Goal: Task Accomplishment & Management: Manage account settings

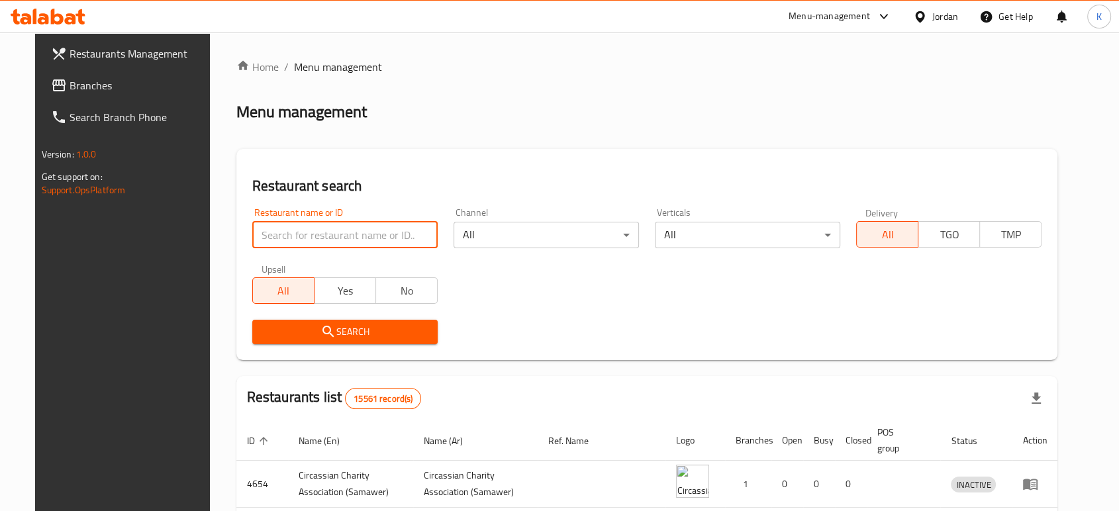
click at [362, 232] on input "search" at bounding box center [344, 235] width 185 height 26
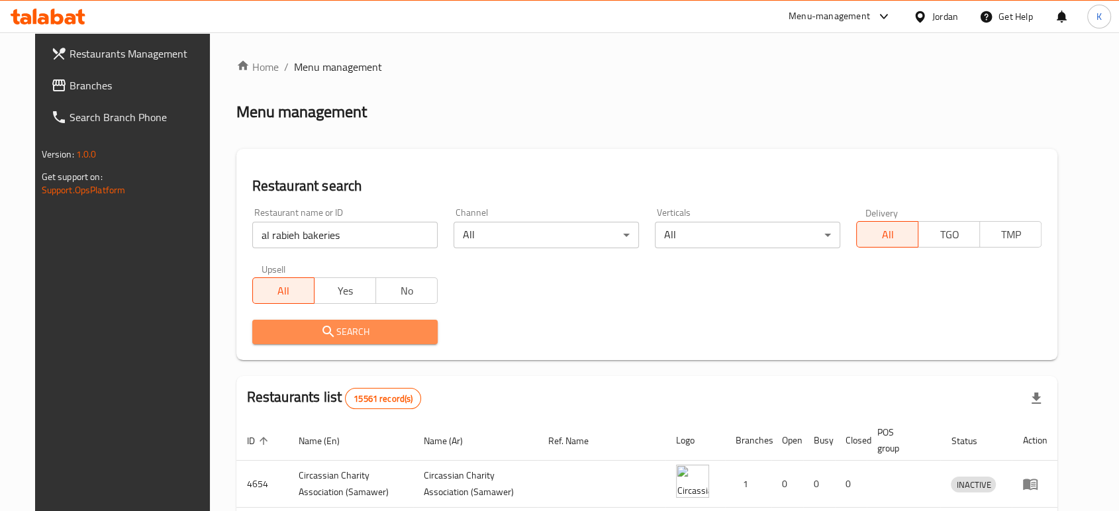
click at [354, 340] on span "Search" at bounding box center [345, 332] width 164 height 17
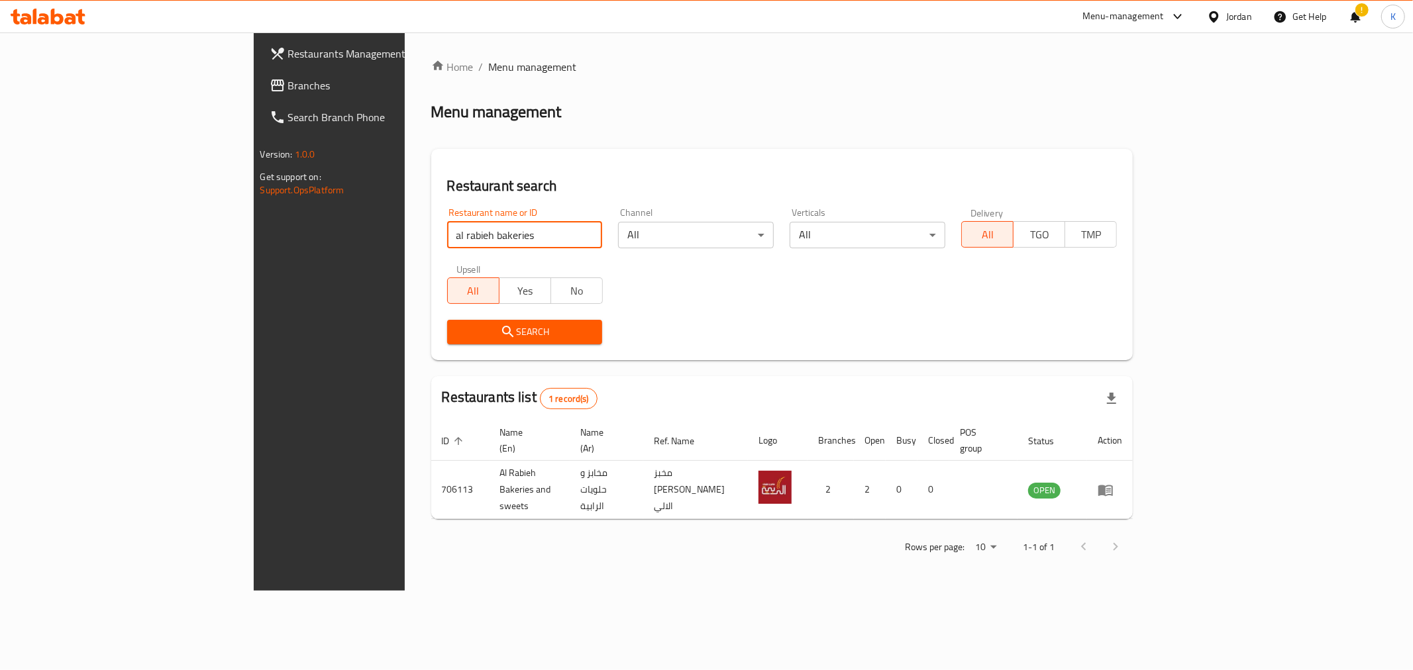
drag, startPoint x: 387, startPoint y: 239, endPoint x: 146, endPoint y: 217, distance: 242.1
click at [254, 217] on div "Restaurants Management Branches Search Branch Phone Version: 1.0.0 Get support …" at bounding box center [707, 311] width 906 height 558
click button "Search" at bounding box center [525, 332] width 156 height 25
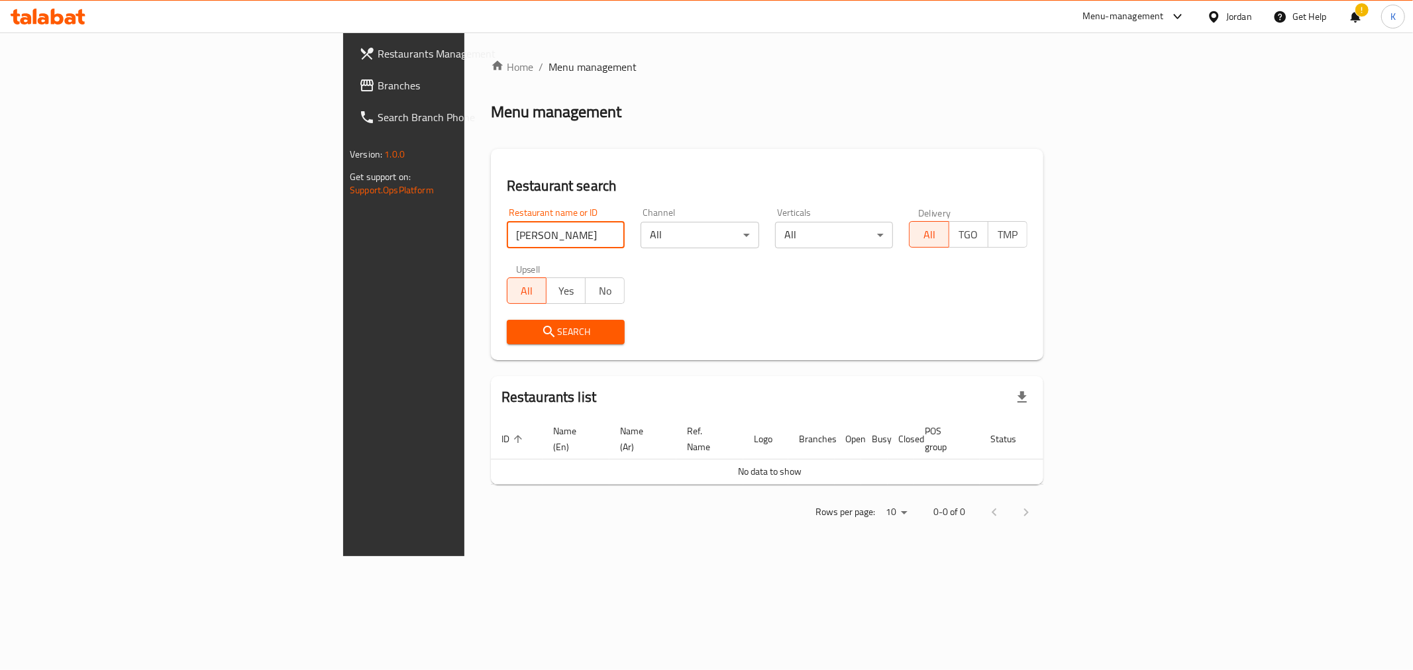
drag, startPoint x: 363, startPoint y: 234, endPoint x: 312, endPoint y: 238, distance: 51.2
click at [507, 238] on input "[PERSON_NAME]" at bounding box center [566, 235] width 119 height 26
type input "nabil"
click button "Search" at bounding box center [566, 332] width 119 height 25
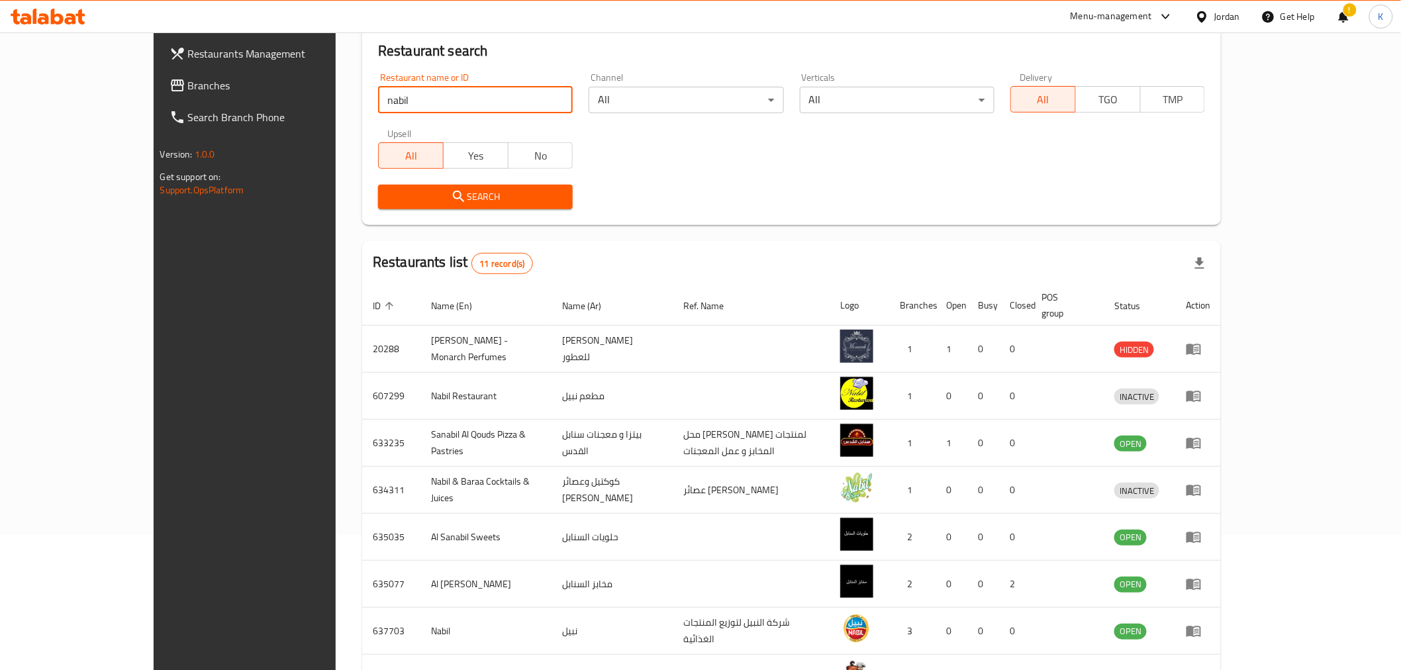
scroll to position [320, 0]
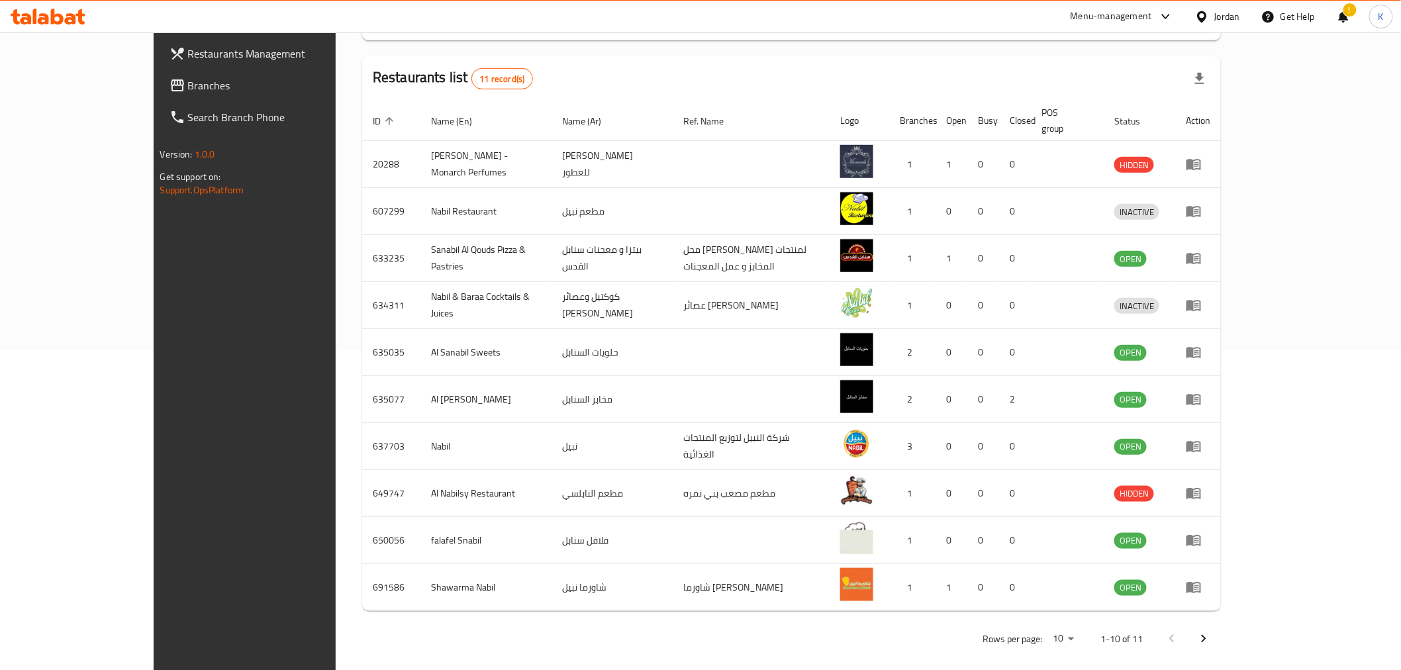
click at [1119, 511] on icon "Next page" at bounding box center [1204, 639] width 16 height 16
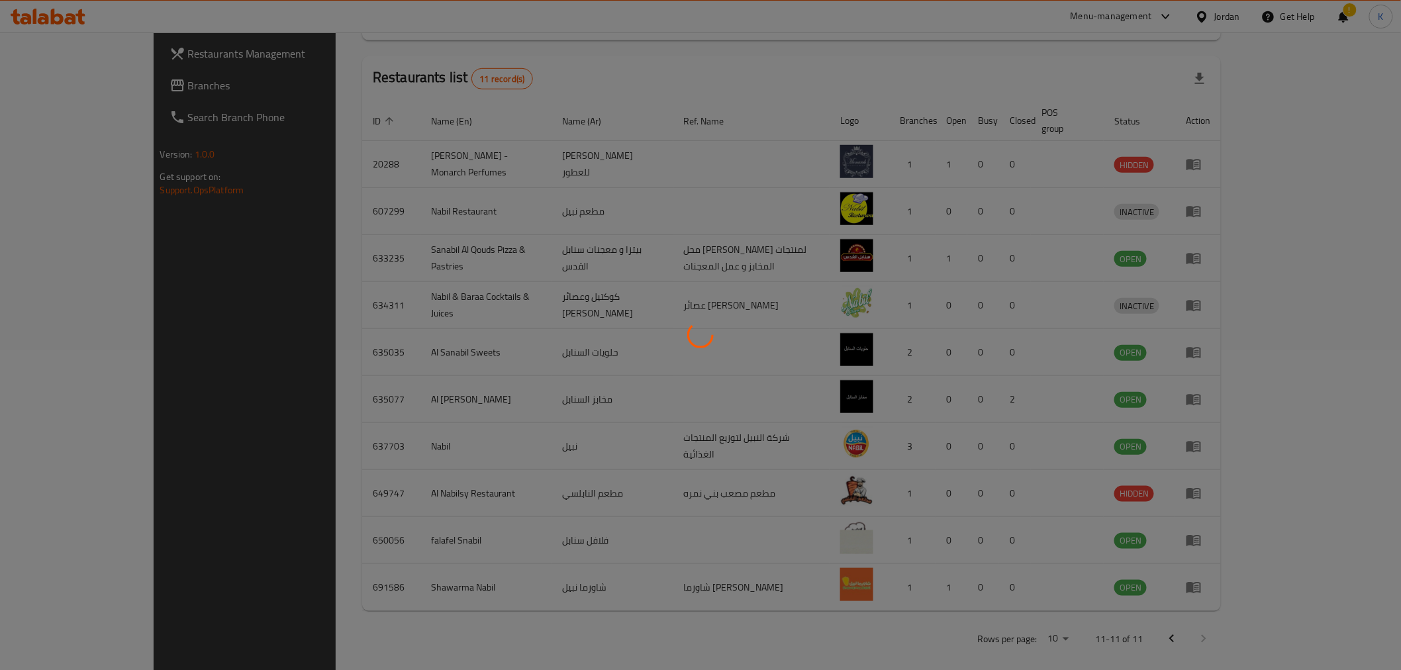
scroll to position [0, 0]
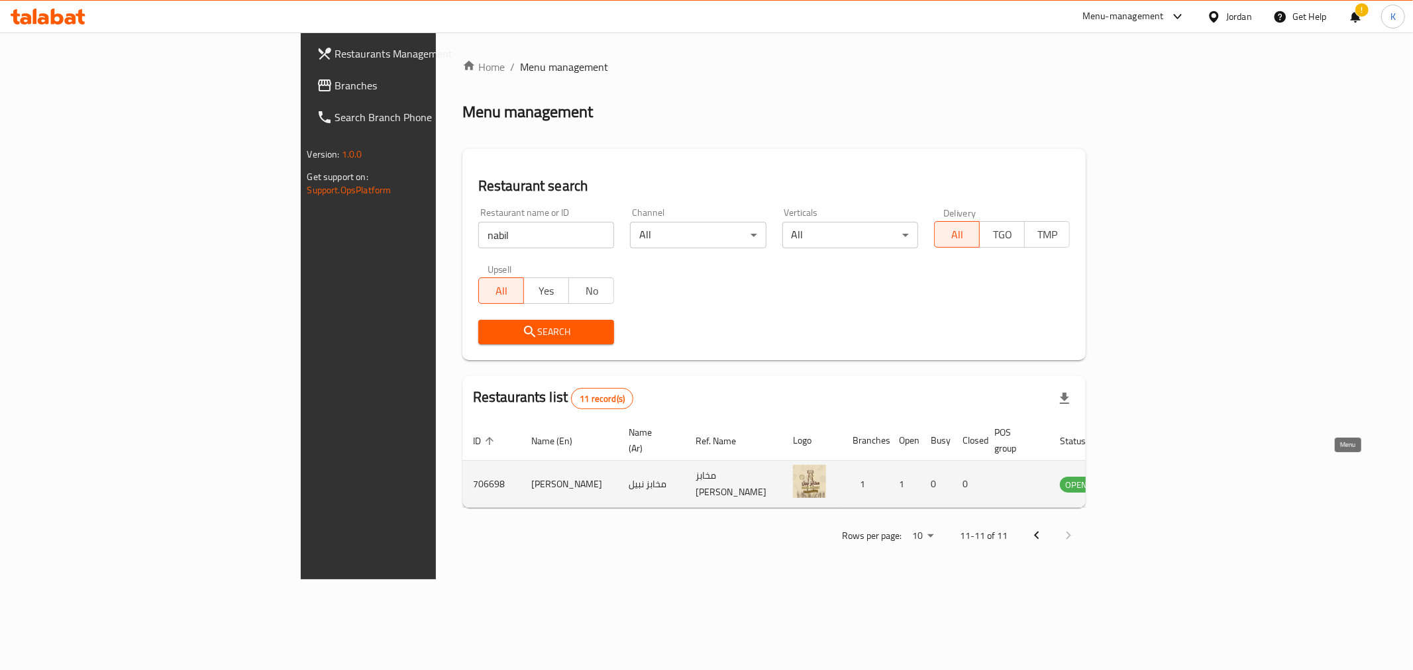
click at [1119, 476] on icon "enhanced table" at bounding box center [1137, 484] width 16 height 16
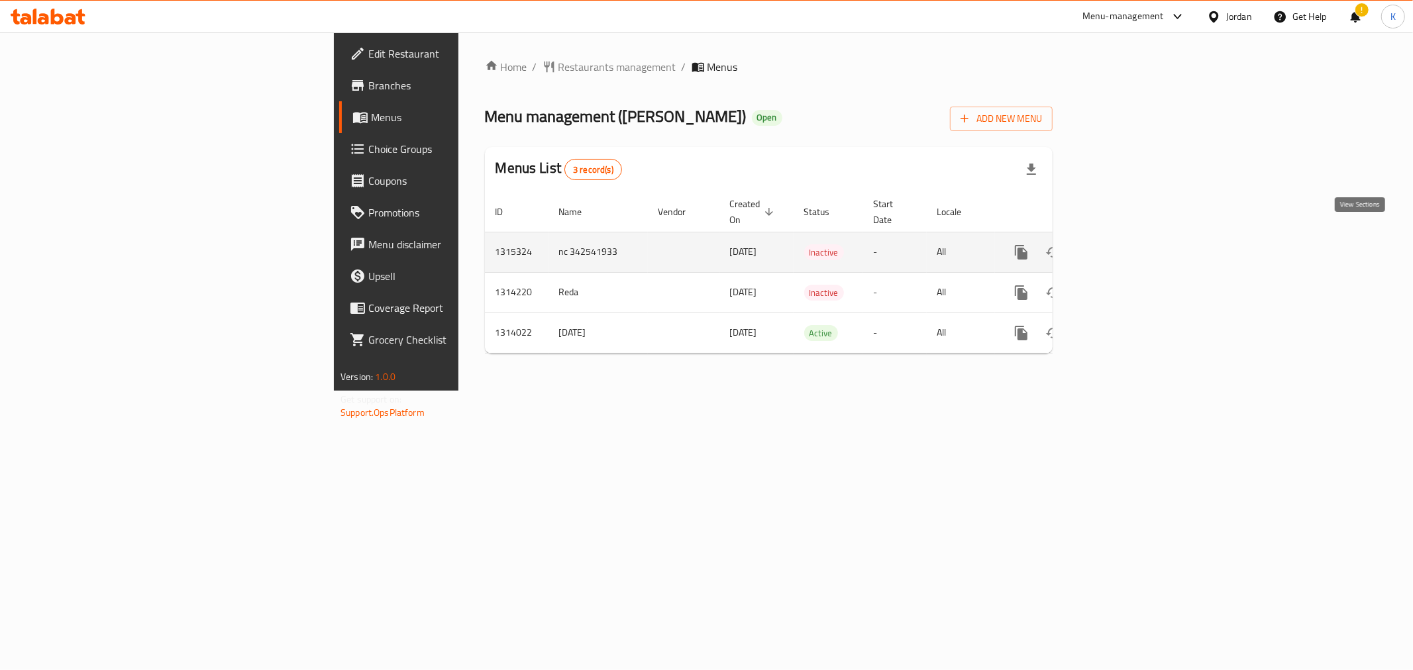
click at [1119, 238] on link "enhanced table" at bounding box center [1117, 252] width 32 height 32
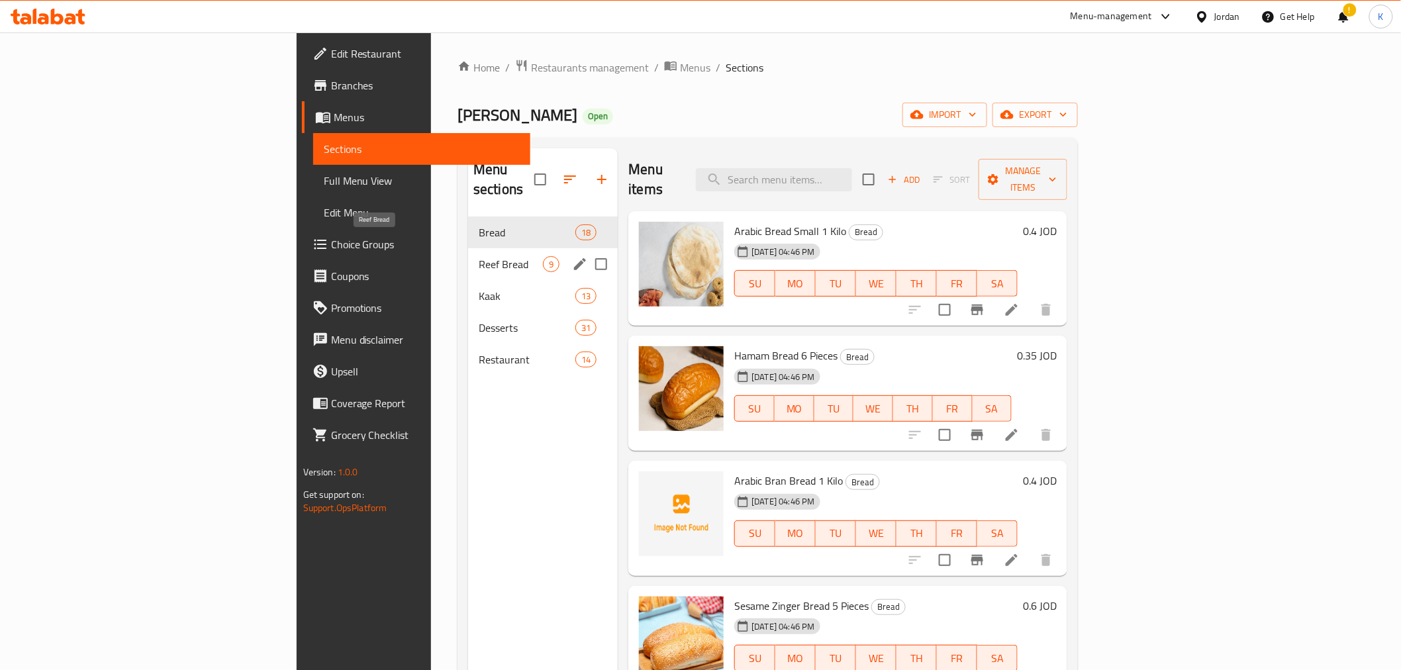
click at [479, 256] on span "Reef Bread" at bounding box center [511, 264] width 64 height 16
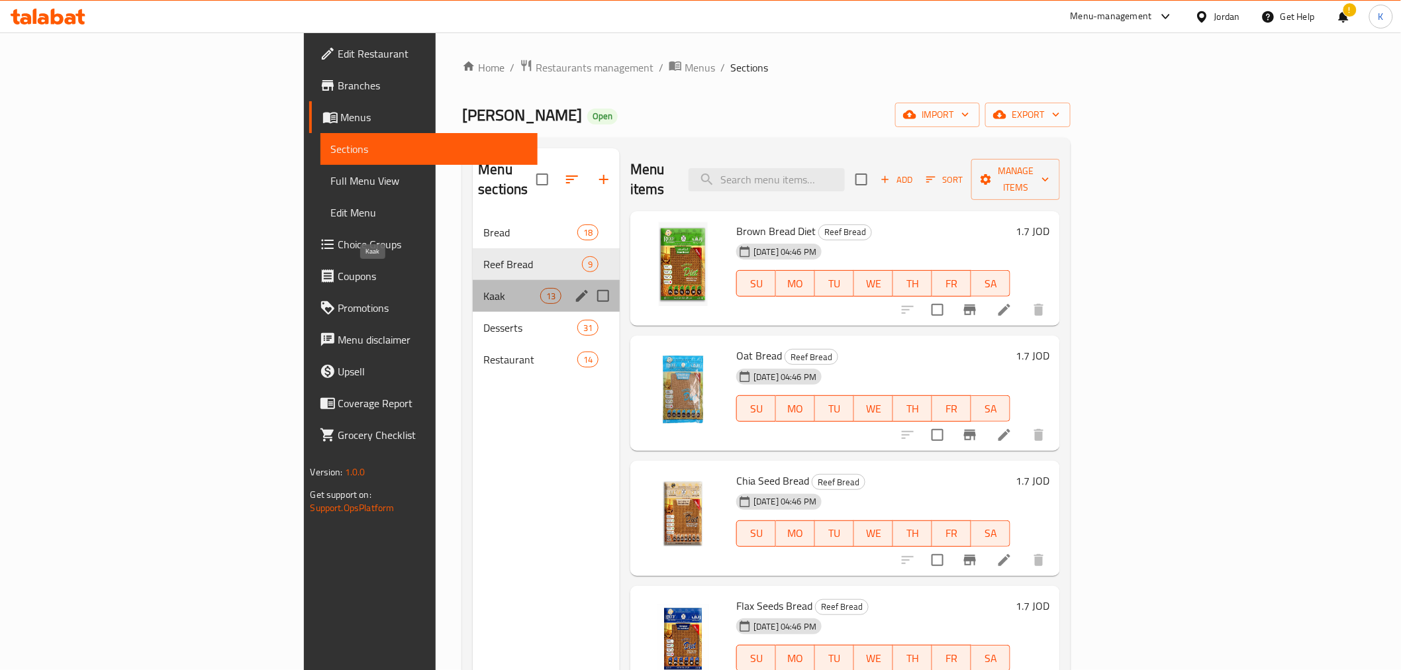
click at [484, 288] on span "Kaak" at bounding box center [512, 296] width 56 height 16
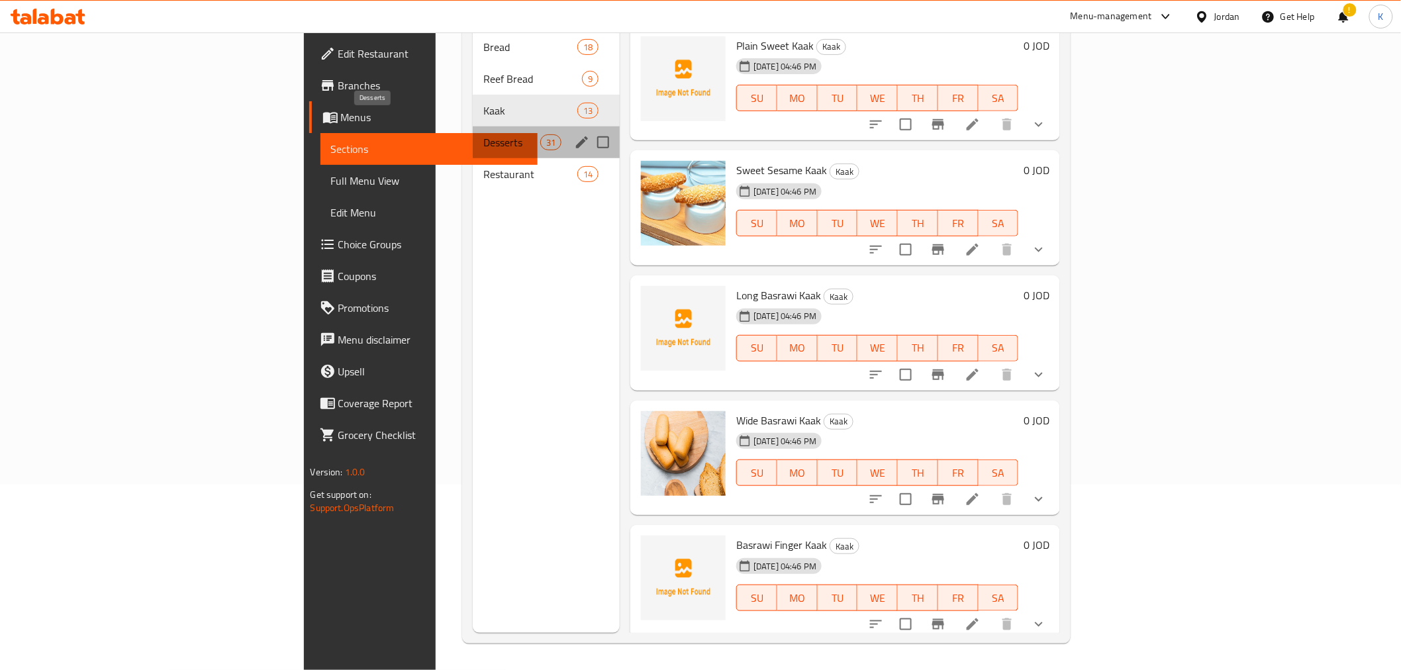
drag, startPoint x: 434, startPoint y: 115, endPoint x: 439, endPoint y: 120, distance: 7.0
click at [484, 134] on span "Desserts" at bounding box center [512, 142] width 56 height 16
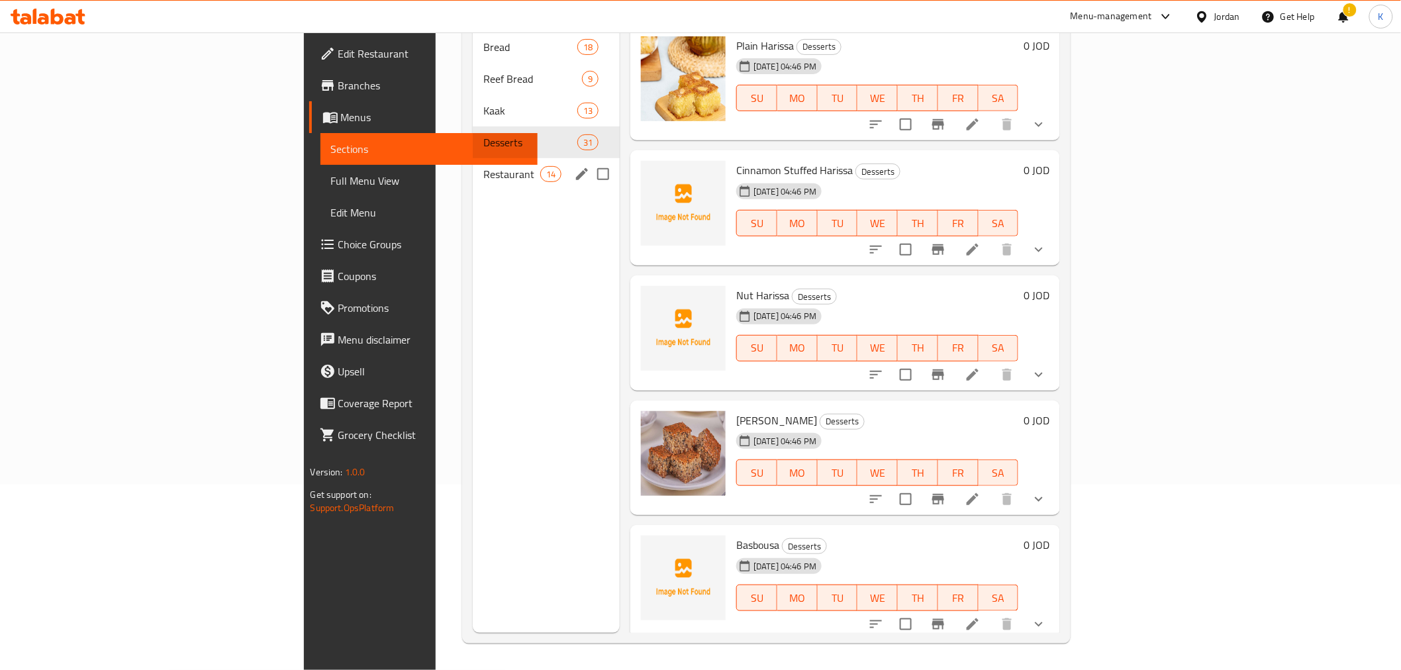
click at [484, 166] on span "Restaurant" at bounding box center [512, 174] width 56 height 16
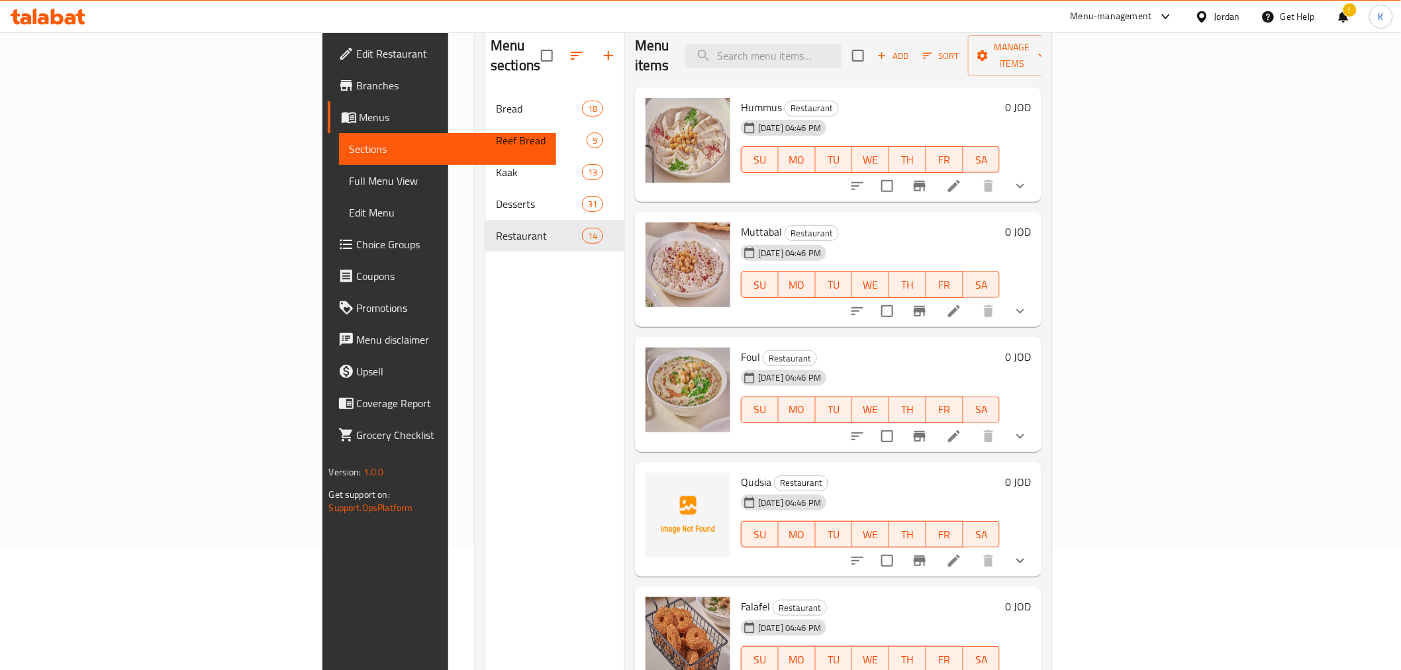
scroll to position [74, 0]
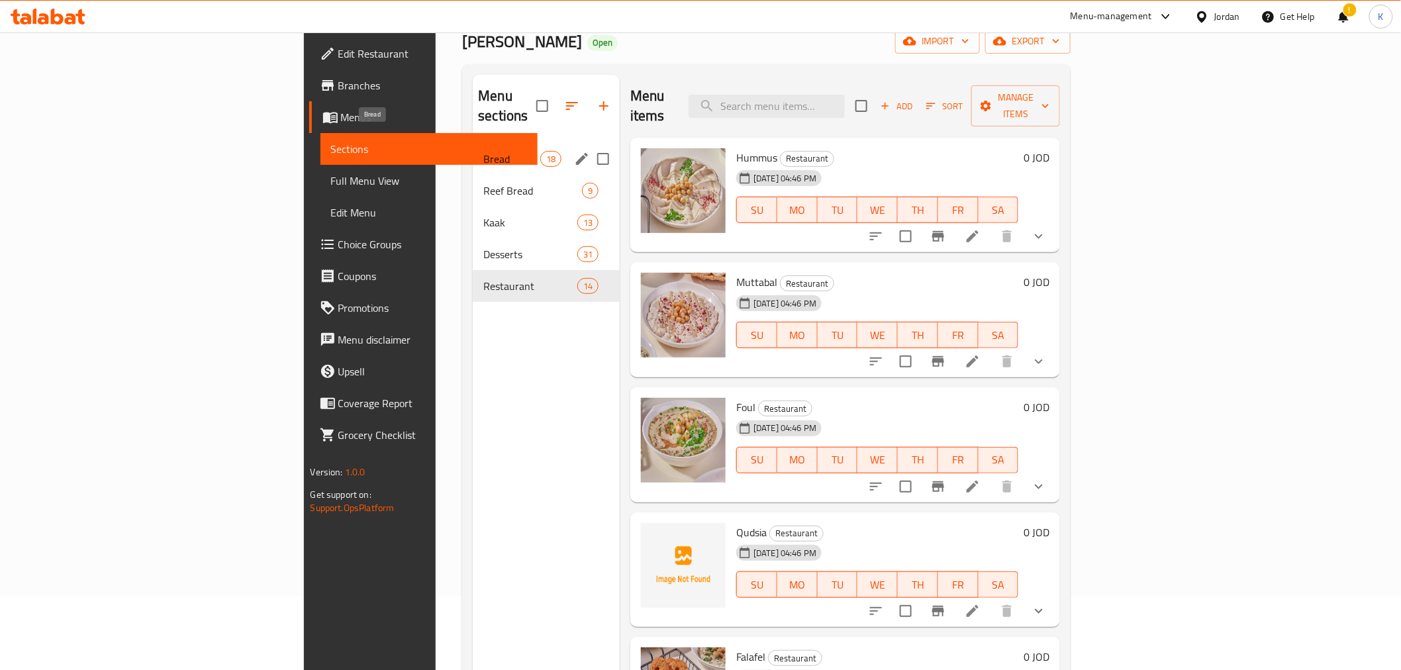
click at [484, 151] on span "Bread" at bounding box center [512, 159] width 56 height 16
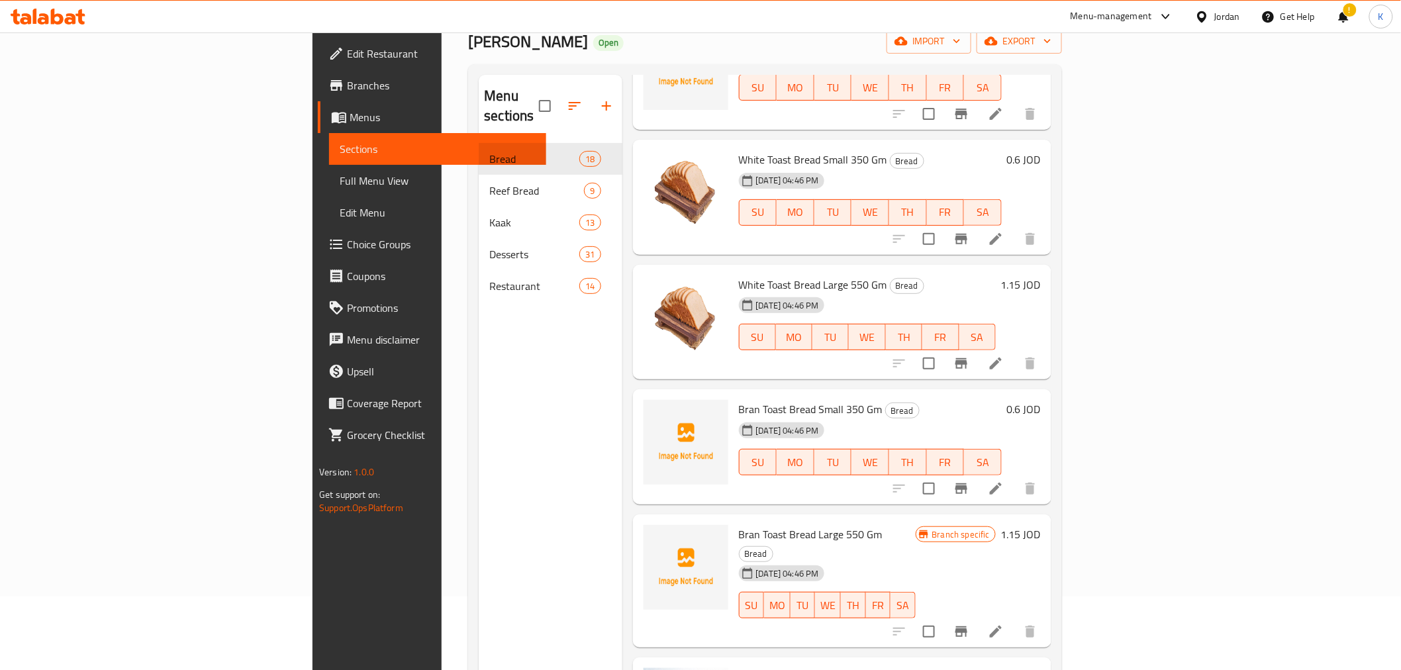
scroll to position [886, 0]
